Goal: Browse casually

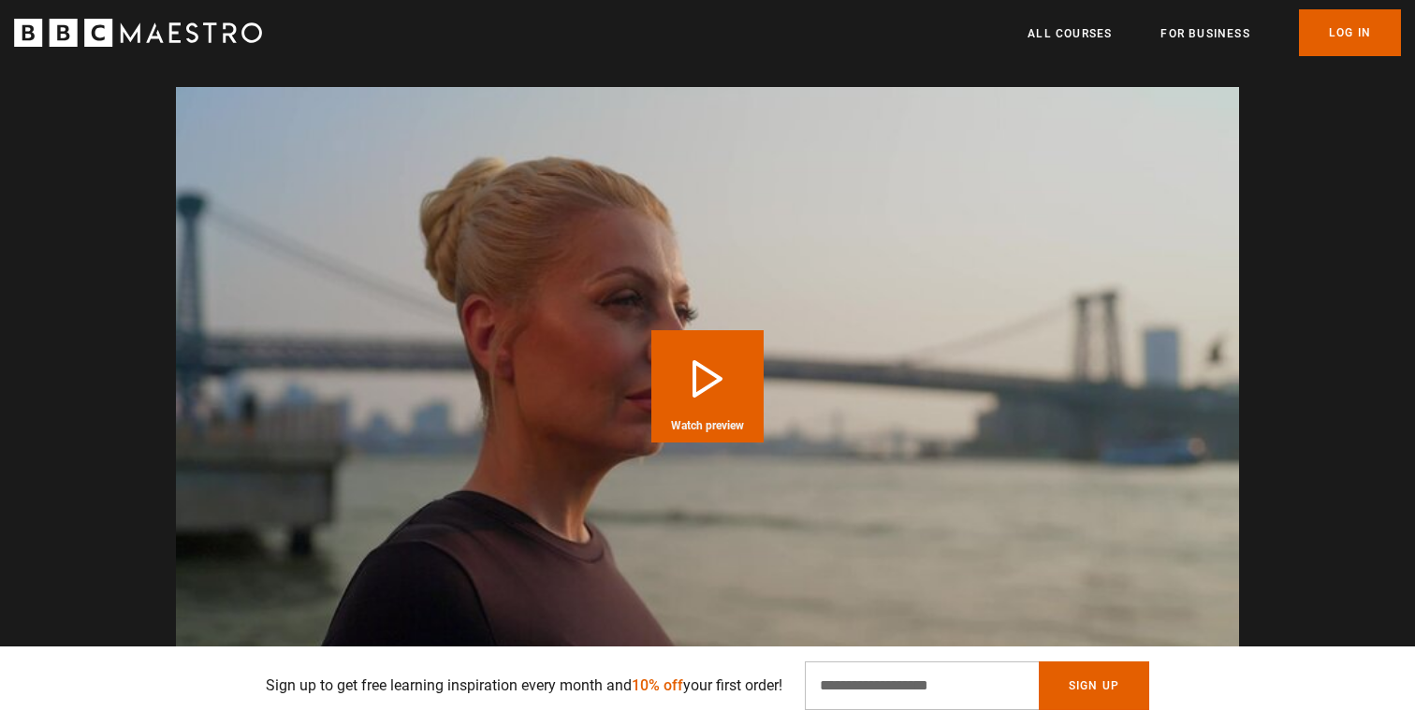
scroll to position [1498, 0]
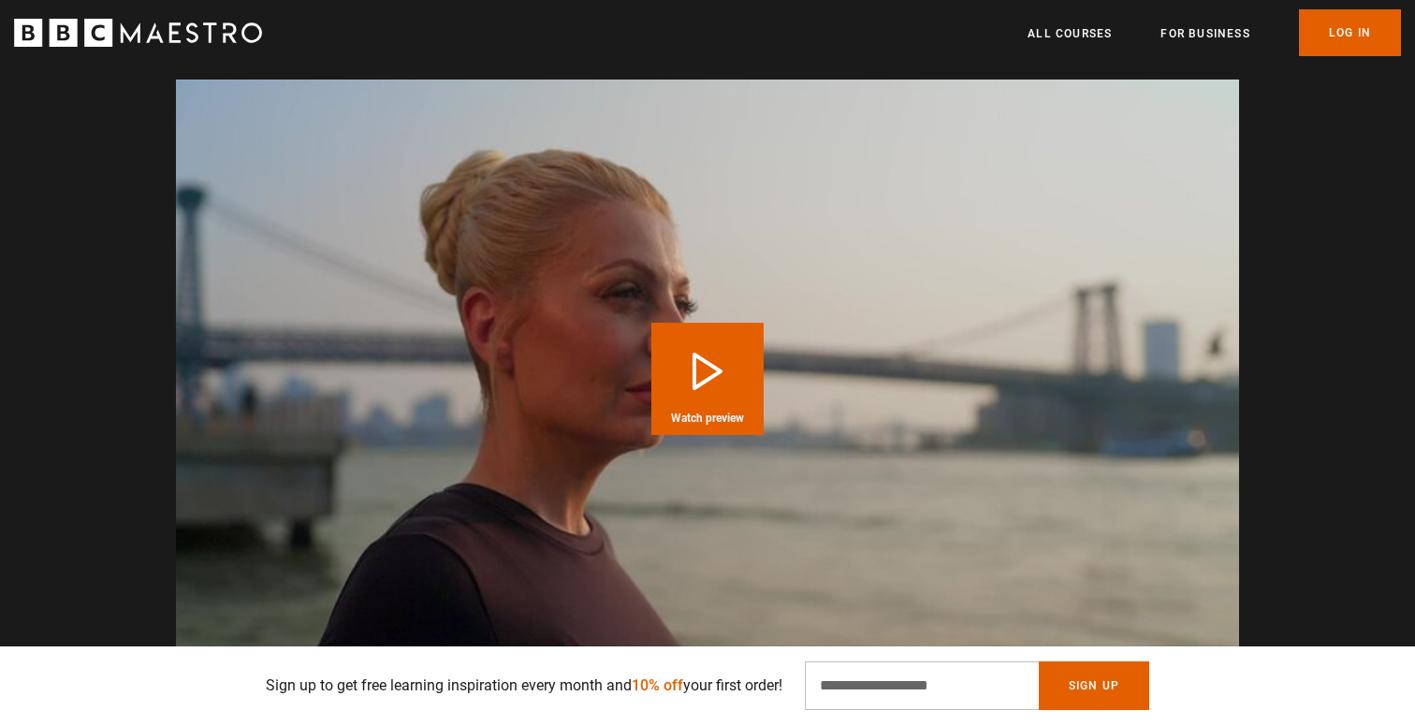
click at [168, 34] on icon "BBC Maestro" at bounding box center [138, 33] width 248 height 28
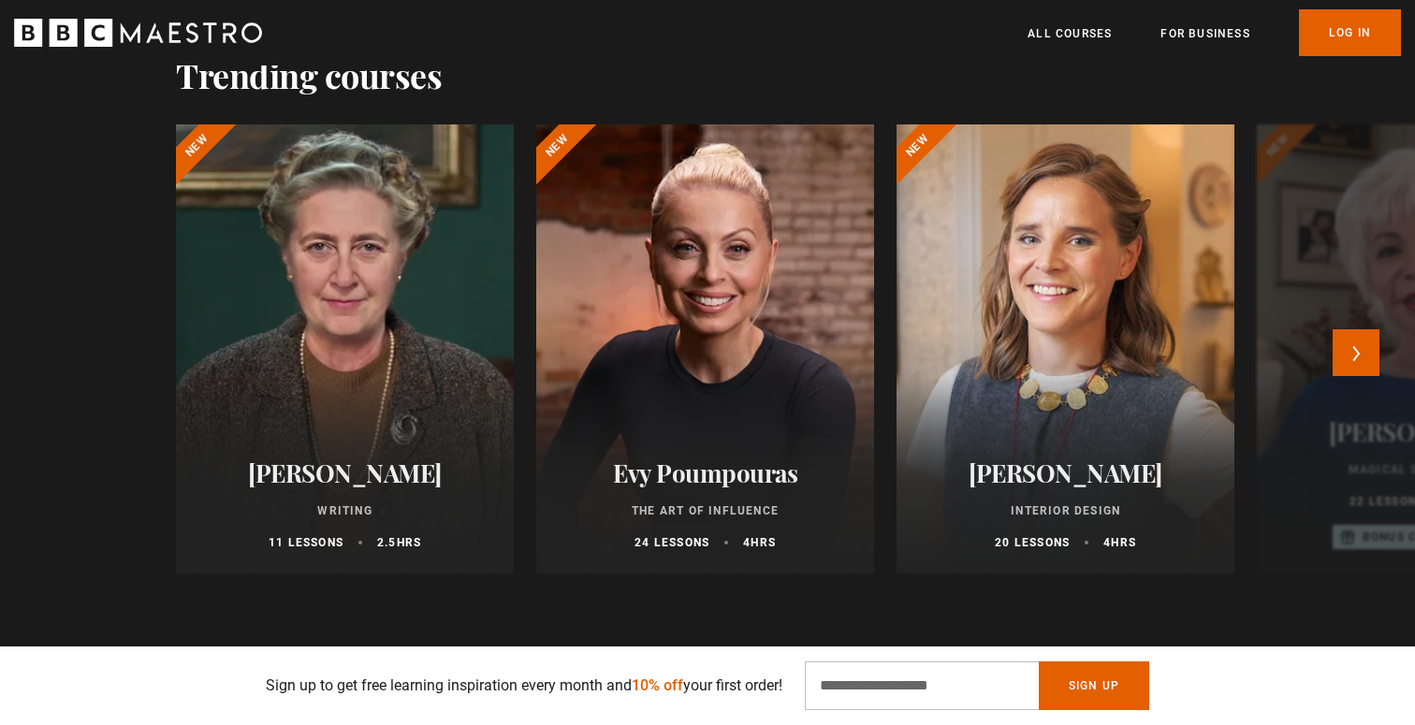
scroll to position [0, 245]
click at [1350, 357] on button "Next" at bounding box center [1356, 352] width 47 height 47
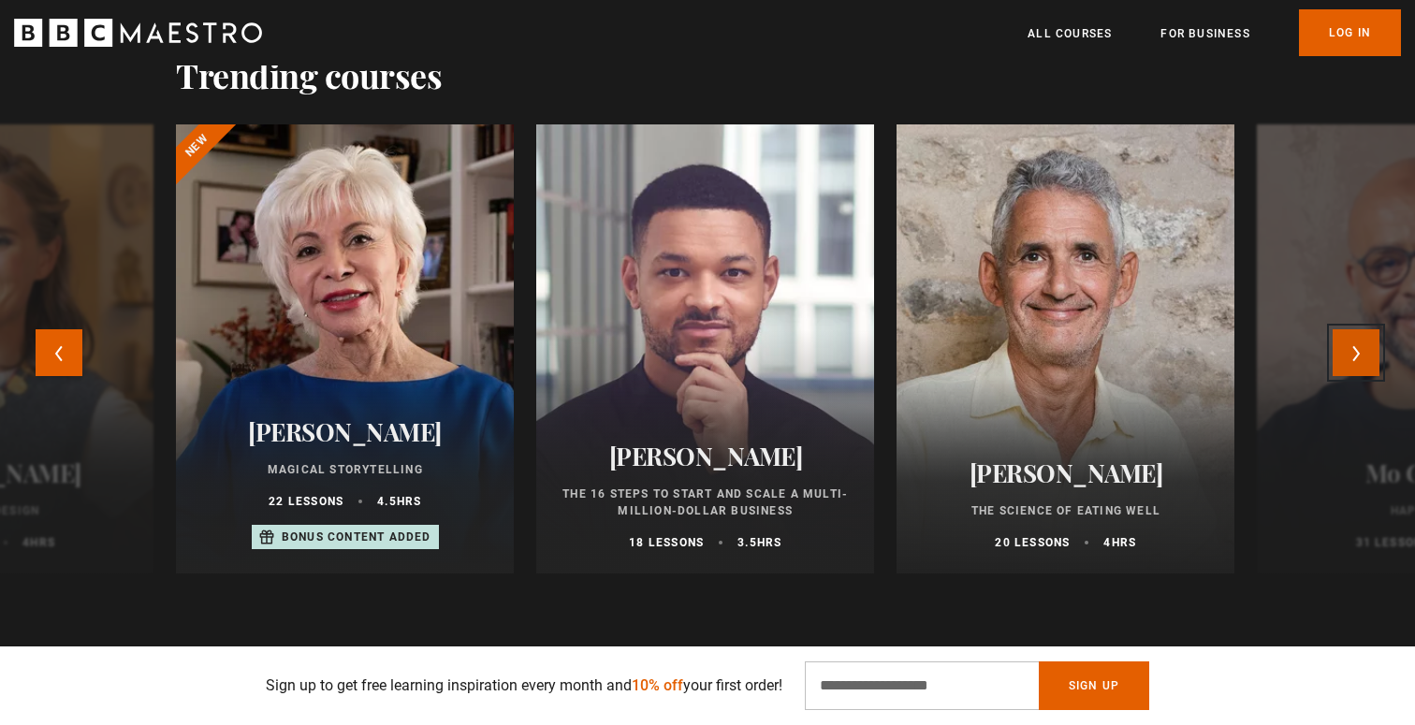
click at [1350, 357] on button "Next" at bounding box center [1356, 352] width 47 height 47
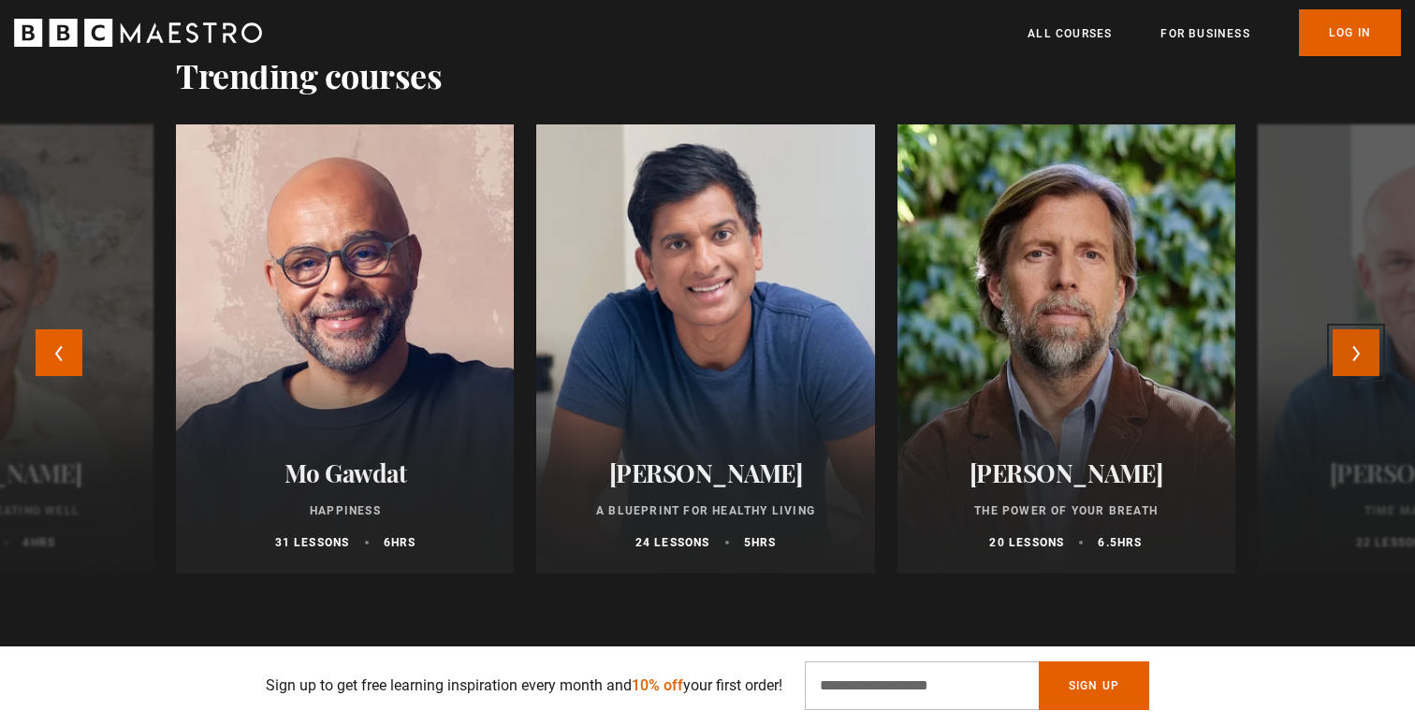
click at [1350, 357] on button "Next" at bounding box center [1356, 352] width 47 height 47
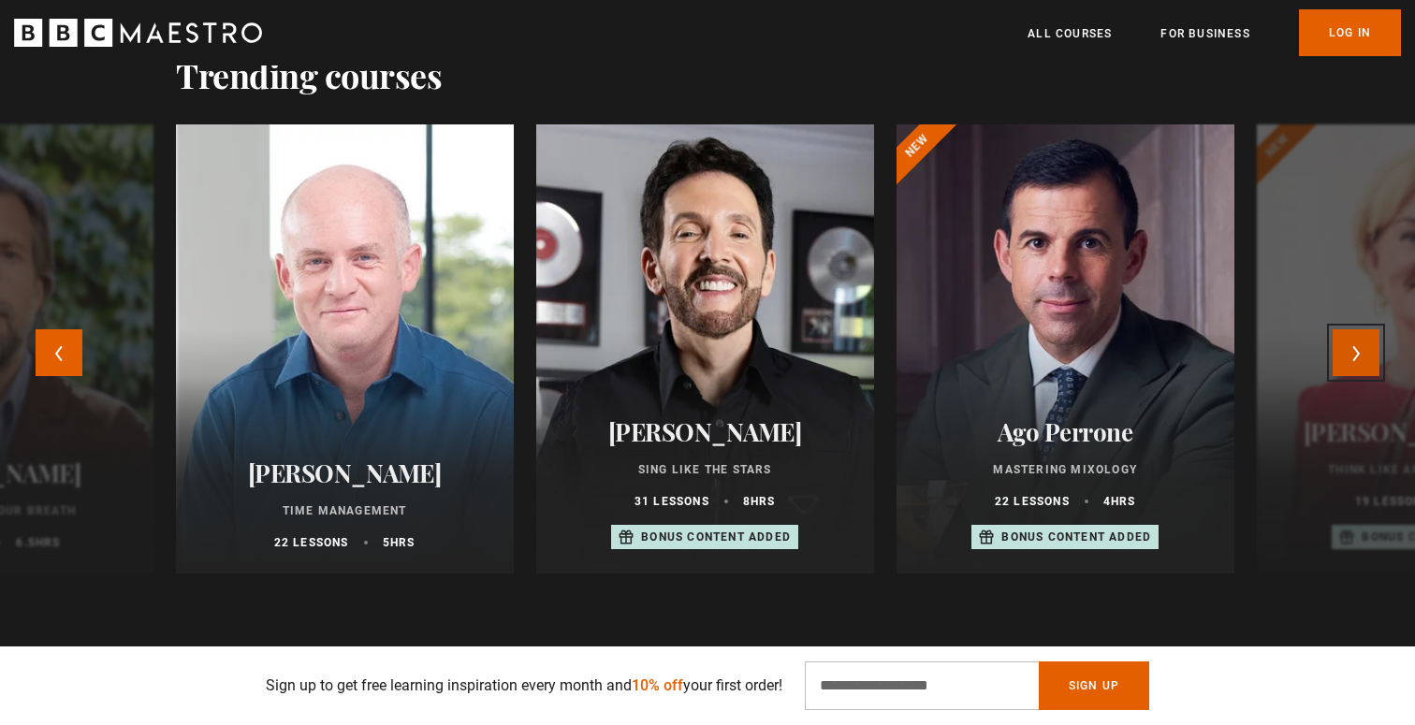
scroll to position [0, 490]
click at [1350, 357] on button "Next" at bounding box center [1356, 352] width 47 height 47
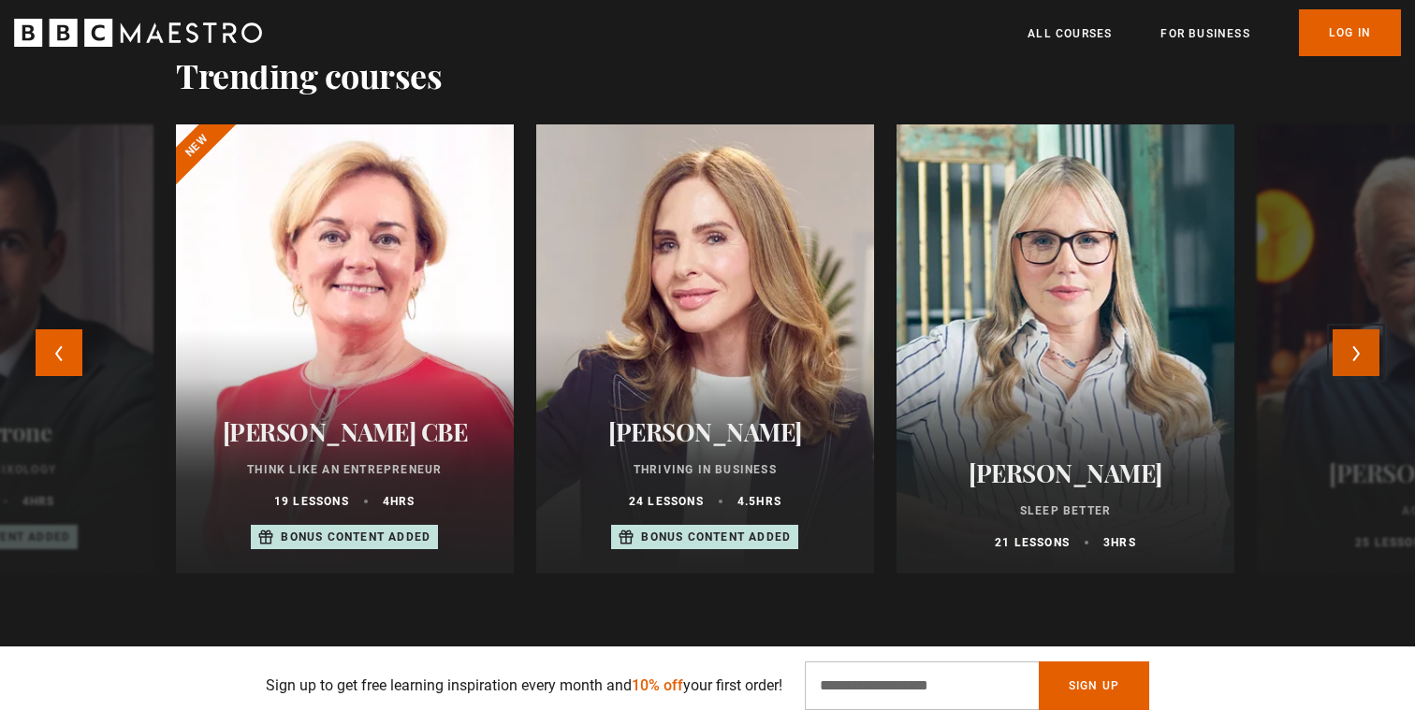
click at [1350, 357] on button "Next" at bounding box center [1356, 352] width 47 height 47
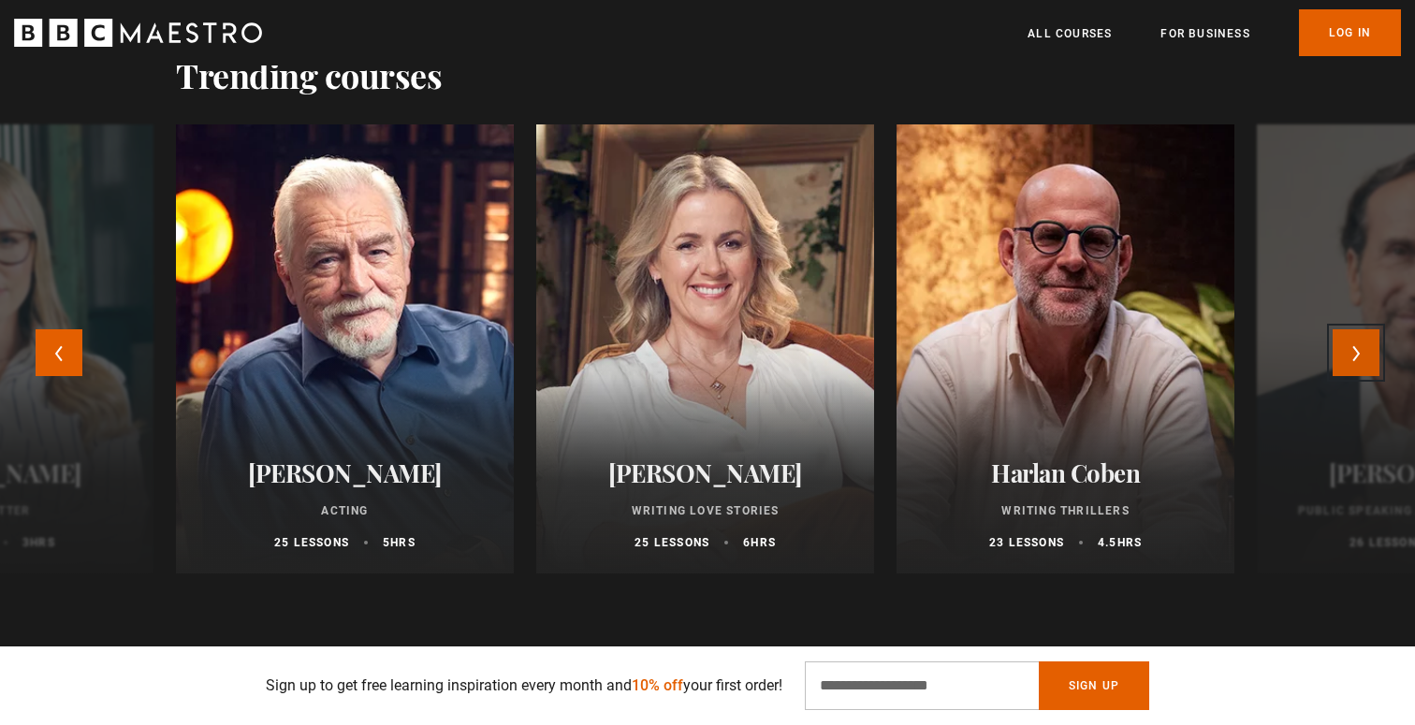
scroll to position [0, 736]
click at [1350, 357] on button "Next" at bounding box center [1356, 352] width 47 height 47
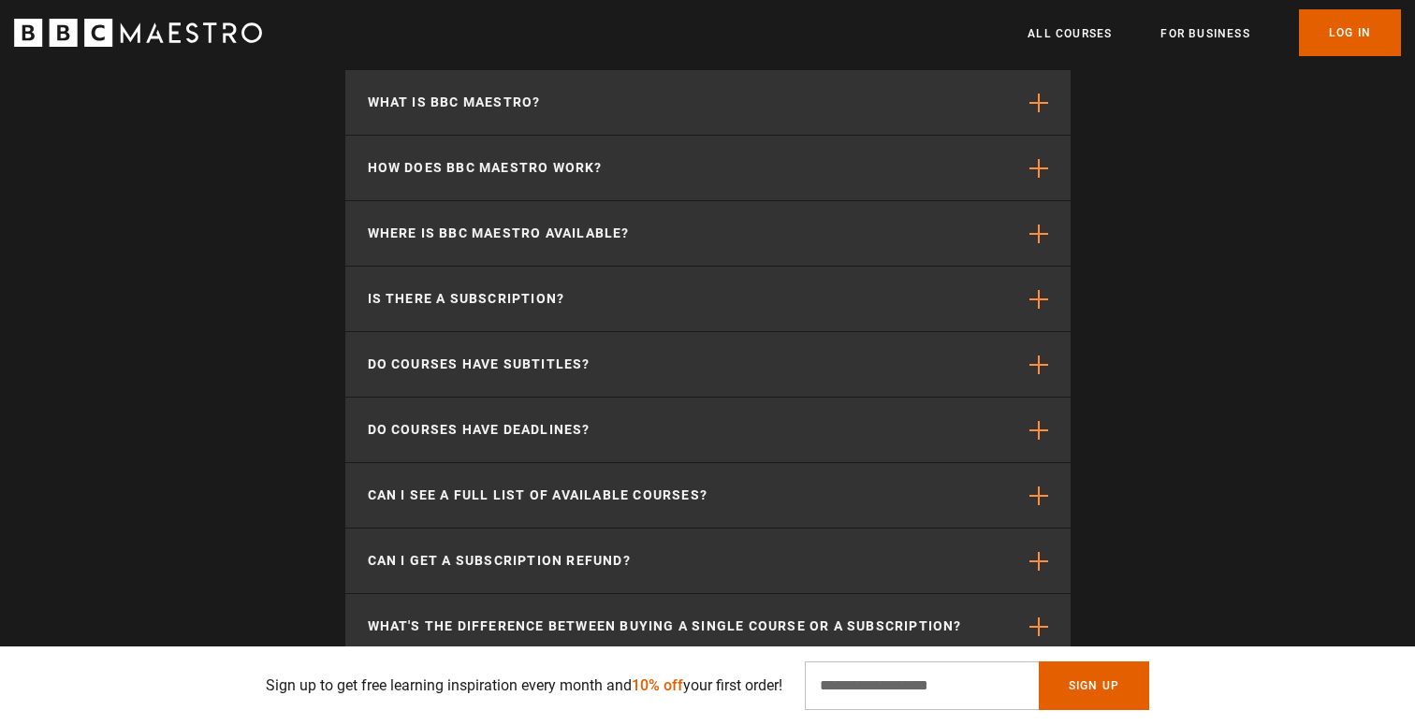
scroll to position [3665, 0]
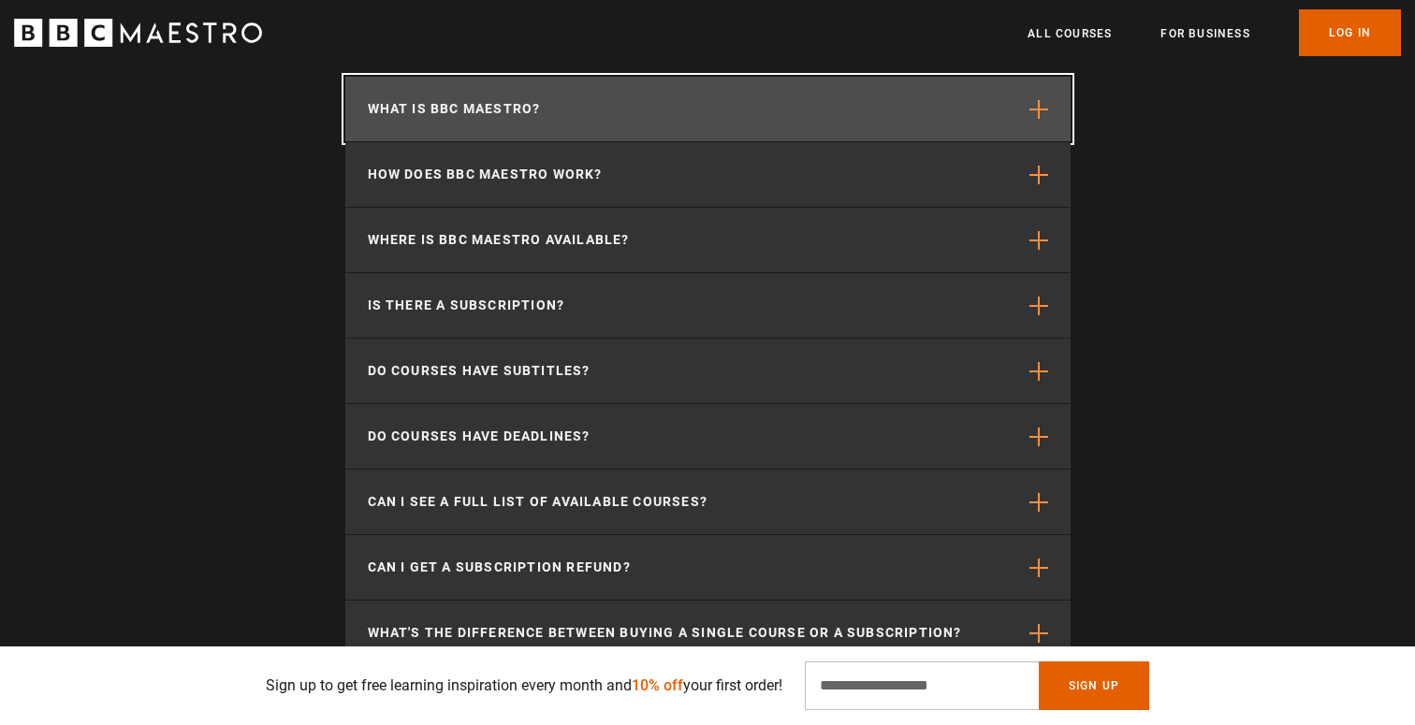
click at [1034, 113] on span "button" at bounding box center [1038, 109] width 19 height 19
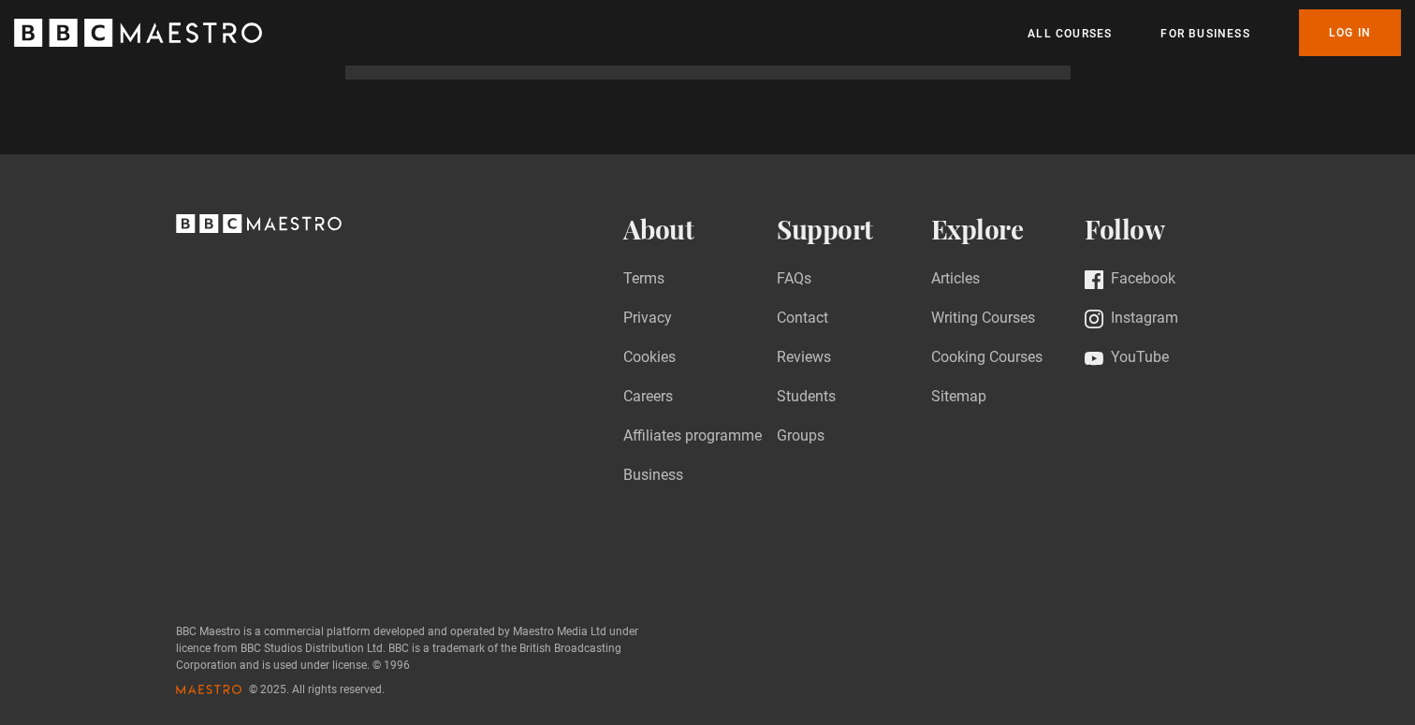
scroll to position [0, 1471]
